Goal: Information Seeking & Learning: Learn about a topic

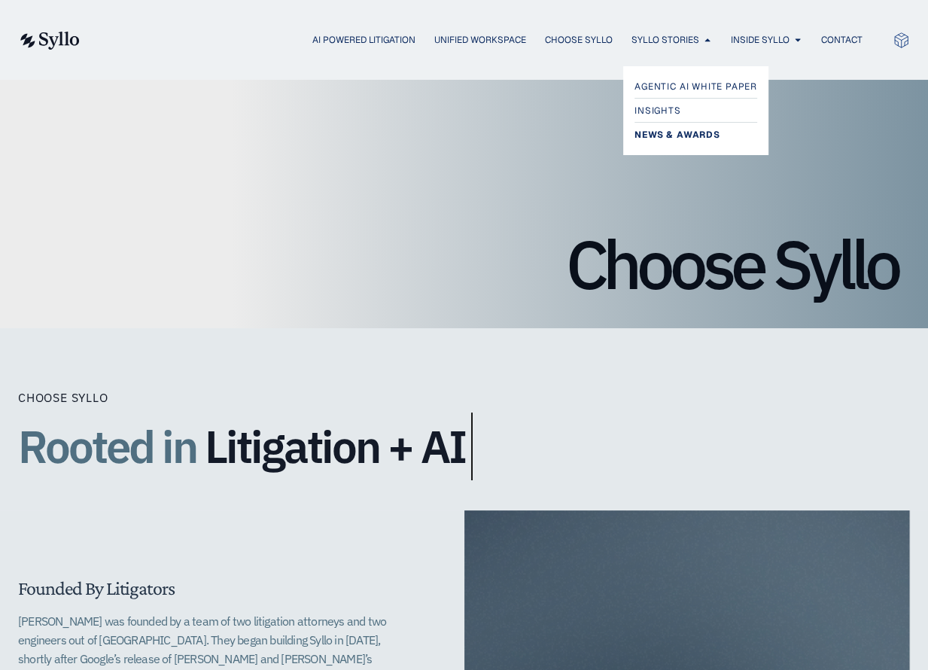
click at [662, 138] on span "News & Awards" at bounding box center [676, 135] width 85 height 18
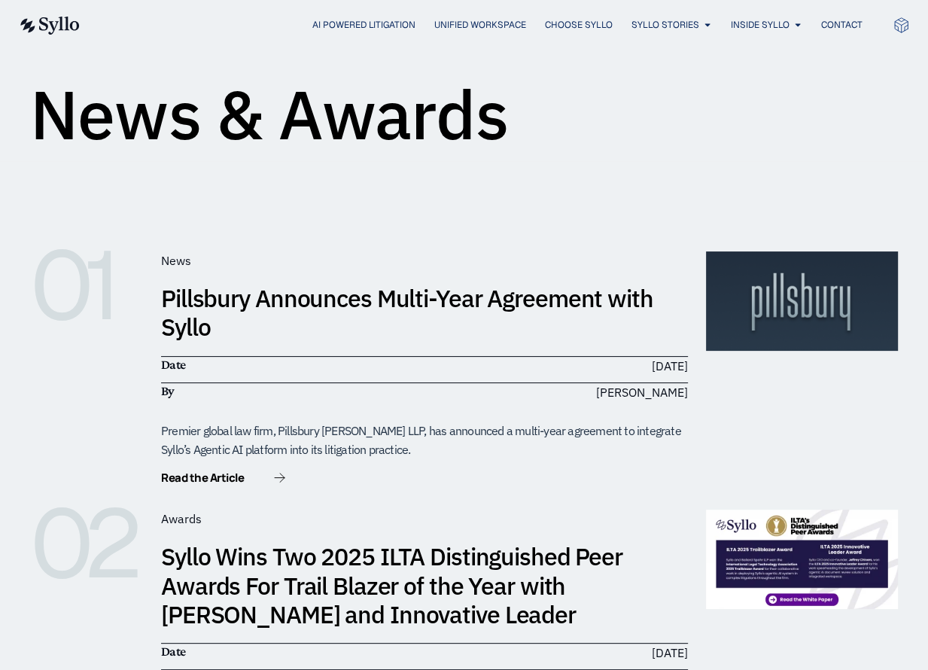
scroll to position [150, 0]
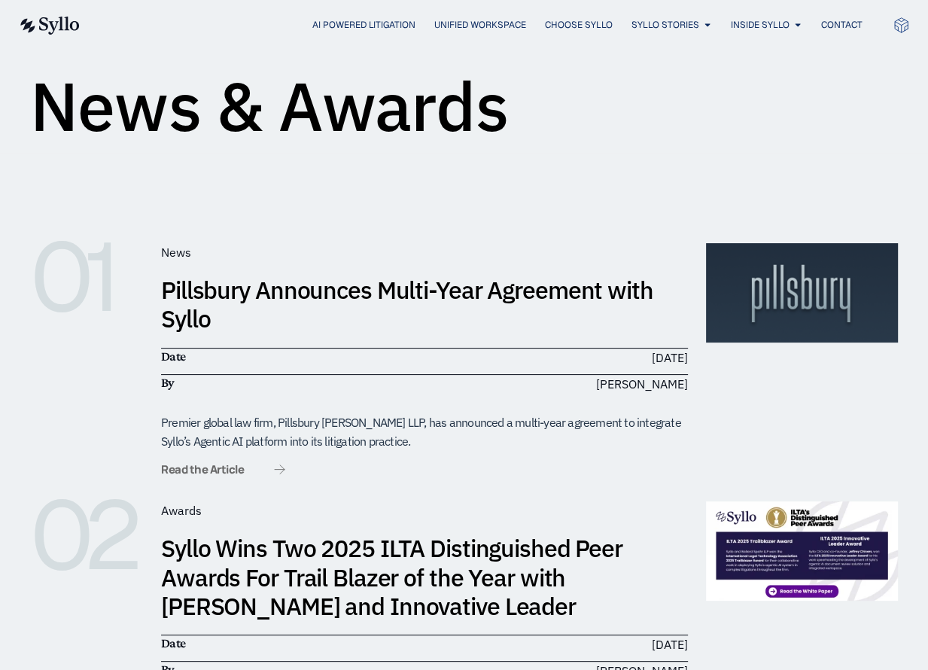
click at [278, 469] on icon at bounding box center [279, 469] width 11 height 10
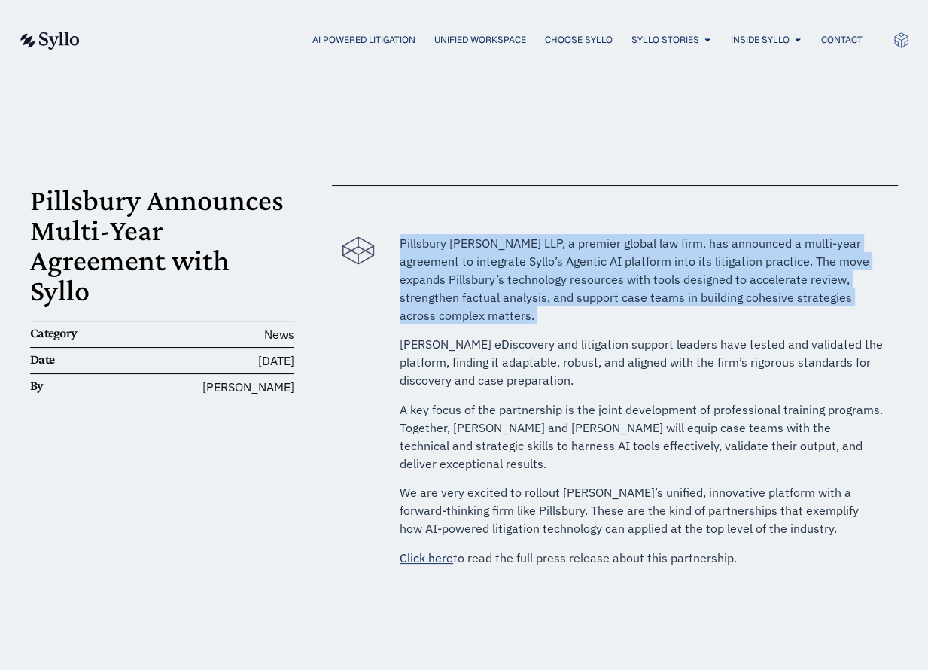
drag, startPoint x: 402, startPoint y: 243, endPoint x: 535, endPoint y: 318, distance: 153.0
click at [535, 318] on p "Pillsbury Winthrop Shaw Pittman LLP, a premier global law firm, has announced a…" at bounding box center [641, 279] width 483 height 90
